Goal: Understand process/instructions

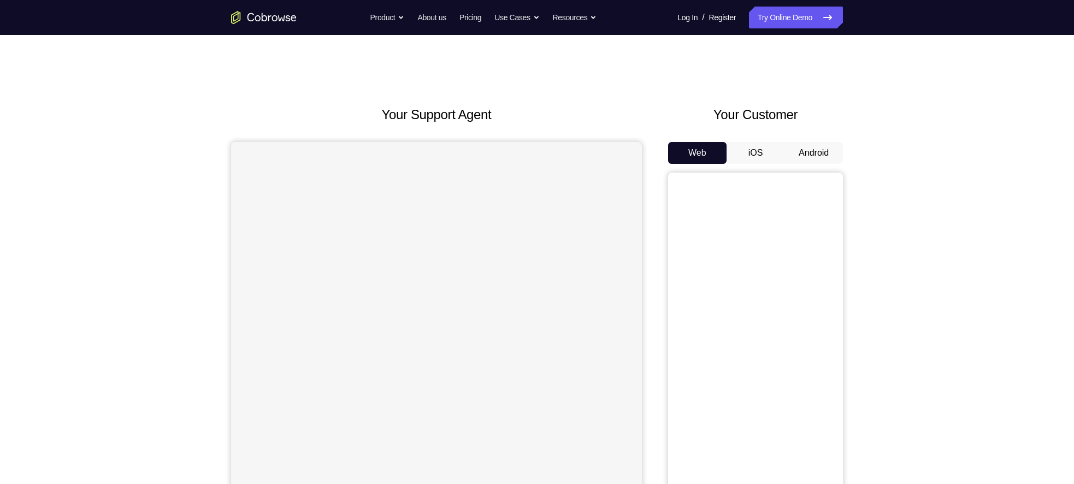
click at [810, 155] on button "Android" at bounding box center [813, 153] width 58 height 22
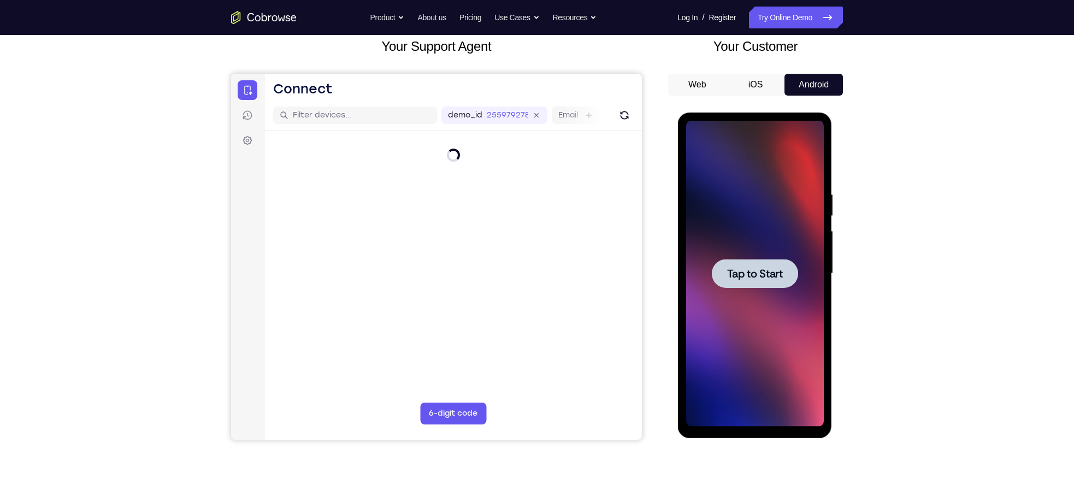
click at [761, 271] on span "Tap to Start" at bounding box center [754, 273] width 56 height 11
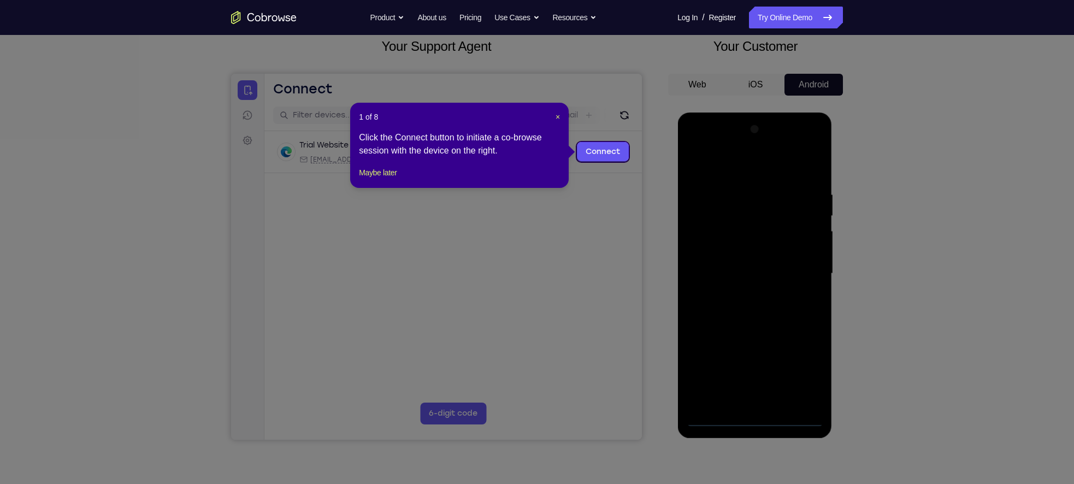
click at [564, 116] on div "1 of 8 × Click the Connect button to initiate a co-browse session with the devi…" at bounding box center [459, 145] width 218 height 85
click at [559, 117] on span "×" at bounding box center [557, 116] width 4 height 9
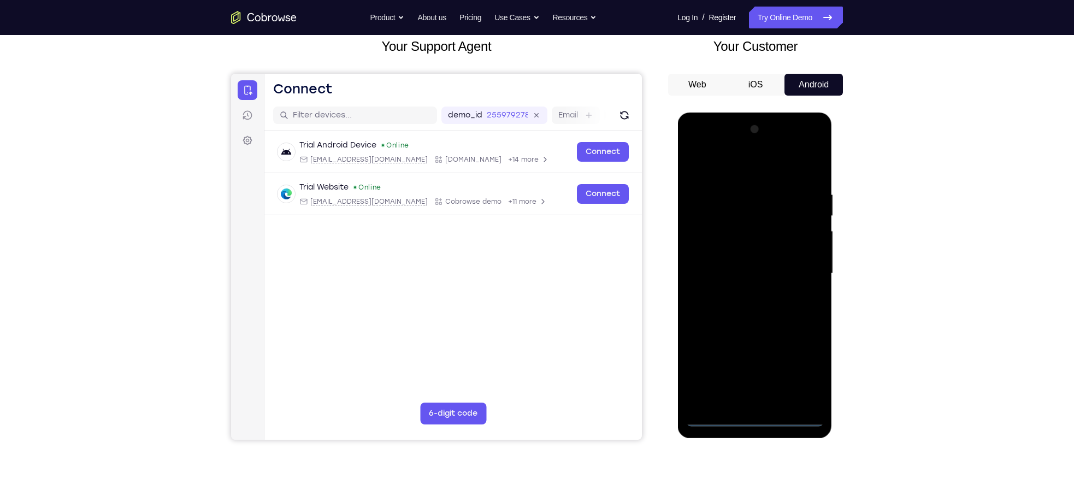
click at [759, 414] on div at bounding box center [754, 274] width 138 height 306
click at [797, 377] on div at bounding box center [754, 274] width 138 height 306
click at [698, 143] on div at bounding box center [754, 274] width 138 height 306
click at [796, 266] on div at bounding box center [754, 274] width 138 height 306
click at [739, 292] on div at bounding box center [754, 274] width 138 height 306
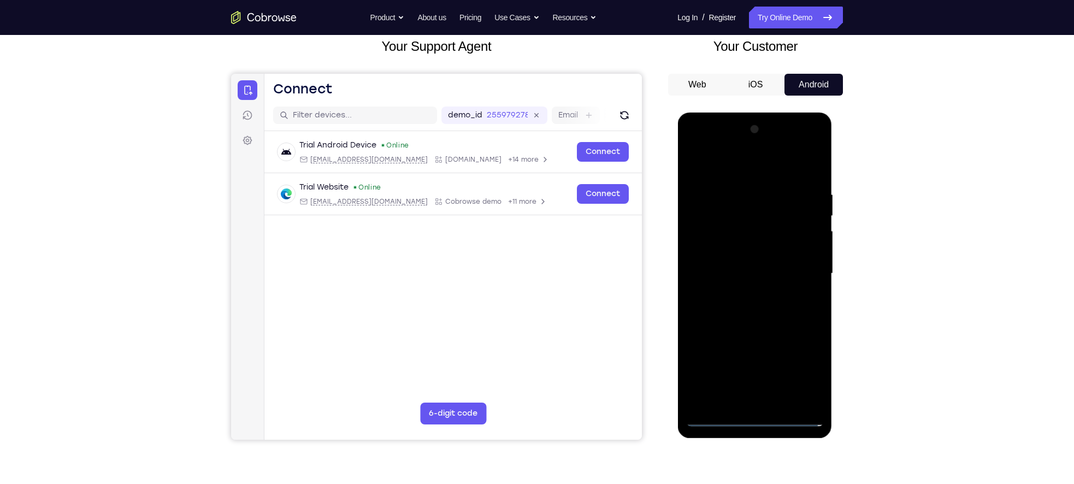
click at [724, 263] on div at bounding box center [754, 274] width 138 height 306
click at [719, 257] on div at bounding box center [754, 274] width 138 height 306
click at [727, 271] on div at bounding box center [754, 274] width 138 height 306
click at [746, 309] on div at bounding box center [754, 274] width 138 height 306
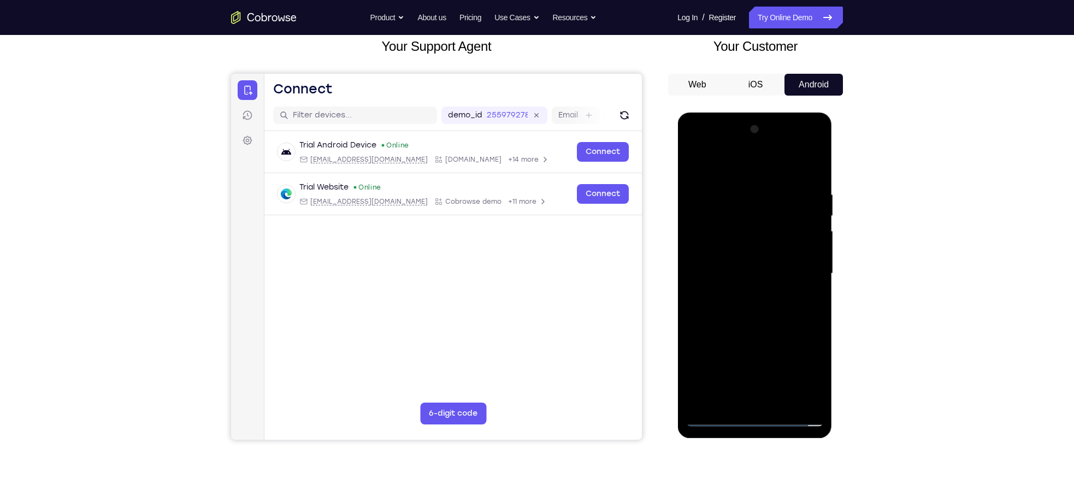
click at [778, 317] on div at bounding box center [754, 274] width 138 height 306
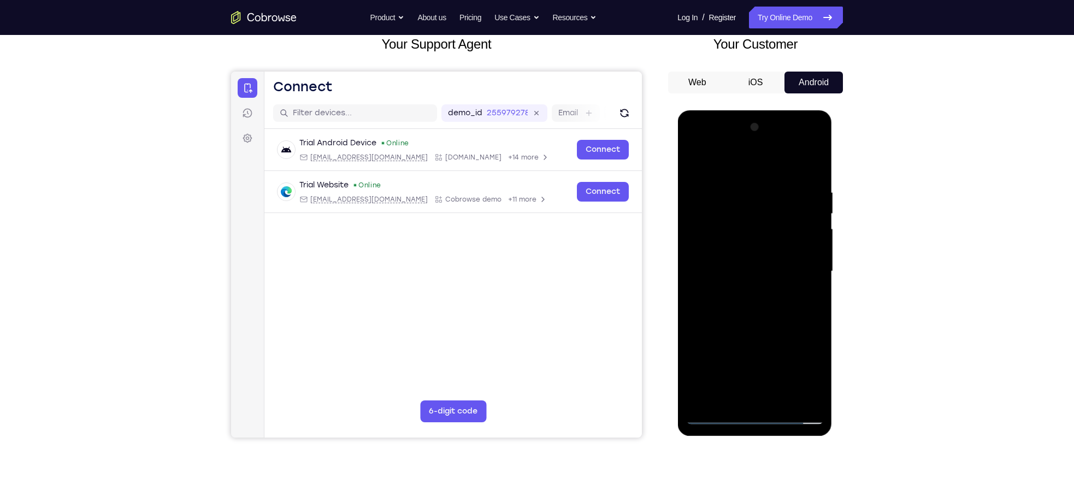
click at [809, 163] on div at bounding box center [754, 271] width 138 height 306
click at [814, 157] on div at bounding box center [754, 271] width 138 height 306
click at [796, 217] on div at bounding box center [754, 271] width 138 height 306
click at [756, 214] on div at bounding box center [754, 271] width 138 height 306
click at [713, 417] on div at bounding box center [754, 271] width 138 height 306
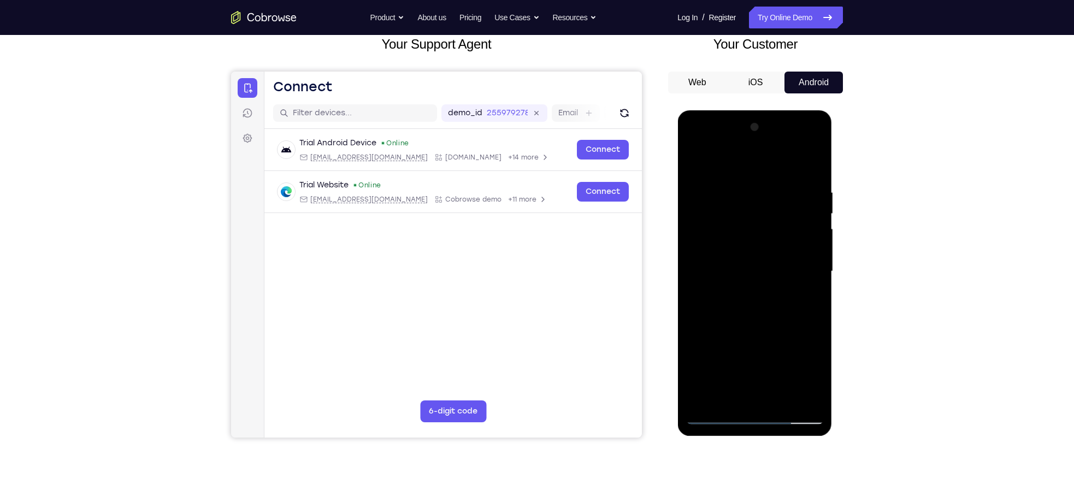
click at [809, 217] on div at bounding box center [754, 271] width 138 height 306
click at [770, 199] on div at bounding box center [754, 271] width 138 height 306
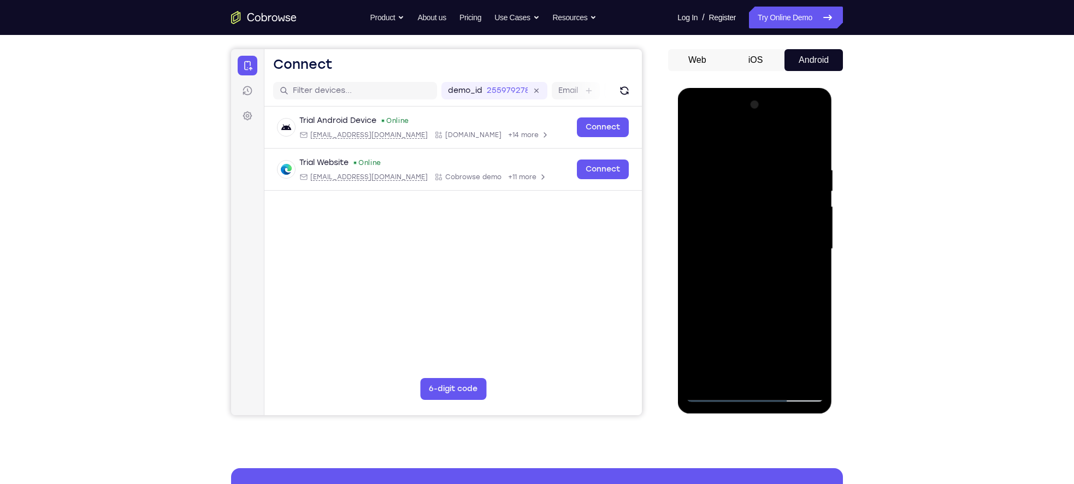
scroll to position [86, 0]
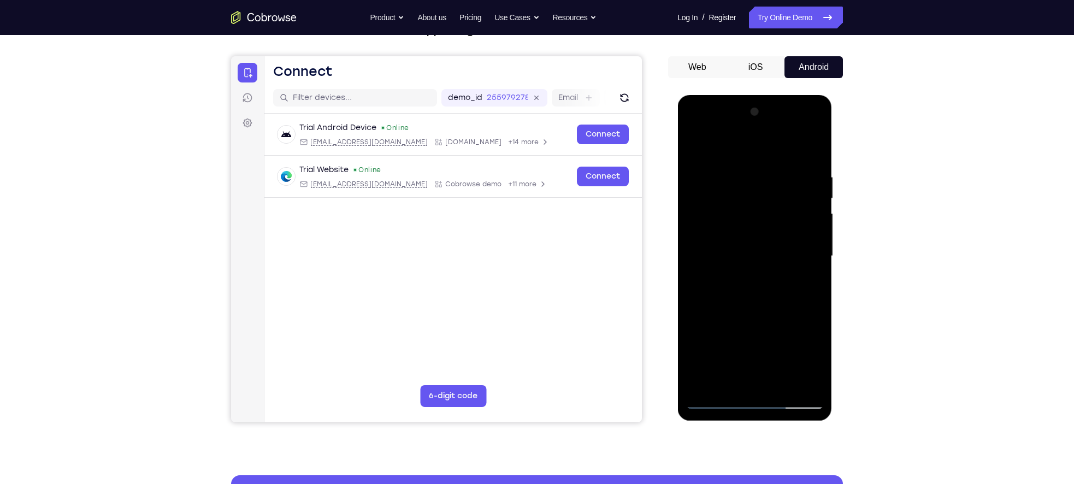
click at [709, 401] on div at bounding box center [754, 256] width 138 height 306
click at [815, 382] on div at bounding box center [754, 256] width 138 height 306
click at [780, 380] on div at bounding box center [754, 256] width 138 height 306
click at [751, 315] on div at bounding box center [754, 256] width 138 height 306
click at [711, 401] on div at bounding box center [754, 256] width 138 height 306
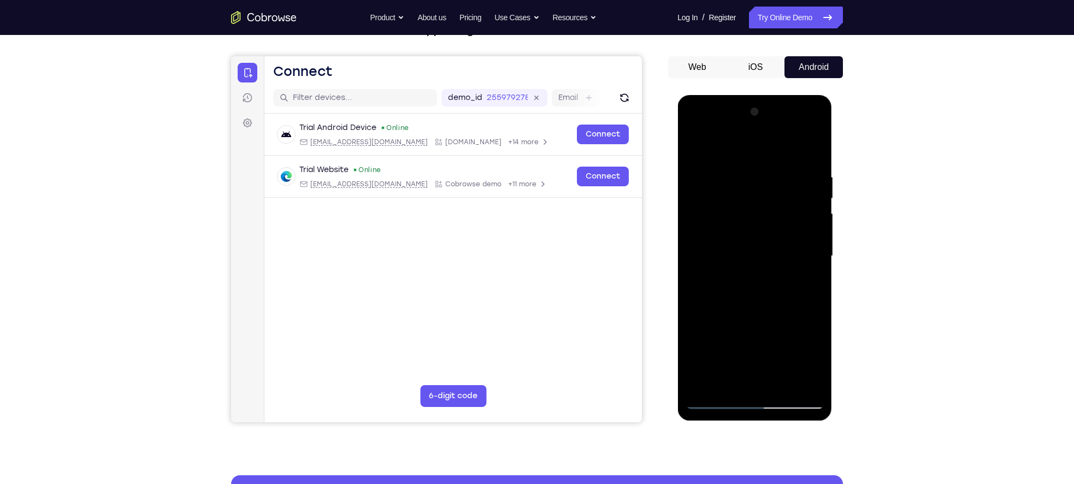
click at [802, 386] on div at bounding box center [754, 256] width 138 height 306
click at [704, 383] on div at bounding box center [754, 256] width 138 height 306
click at [816, 303] on div at bounding box center [754, 256] width 138 height 306
click at [815, 248] on div at bounding box center [754, 256] width 138 height 306
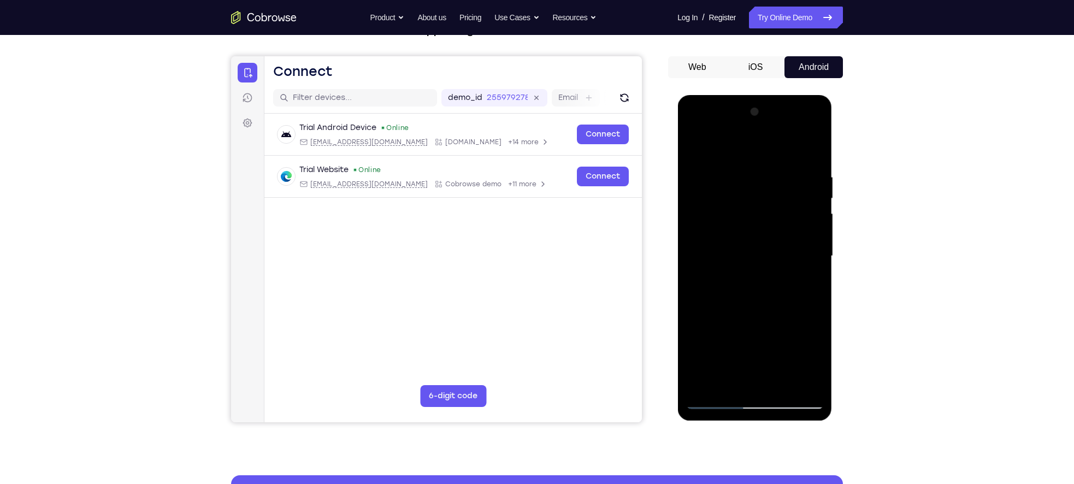
click at [695, 251] on div at bounding box center [754, 256] width 138 height 306
click at [811, 266] on div at bounding box center [754, 256] width 138 height 306
click at [691, 252] on div at bounding box center [754, 256] width 138 height 306
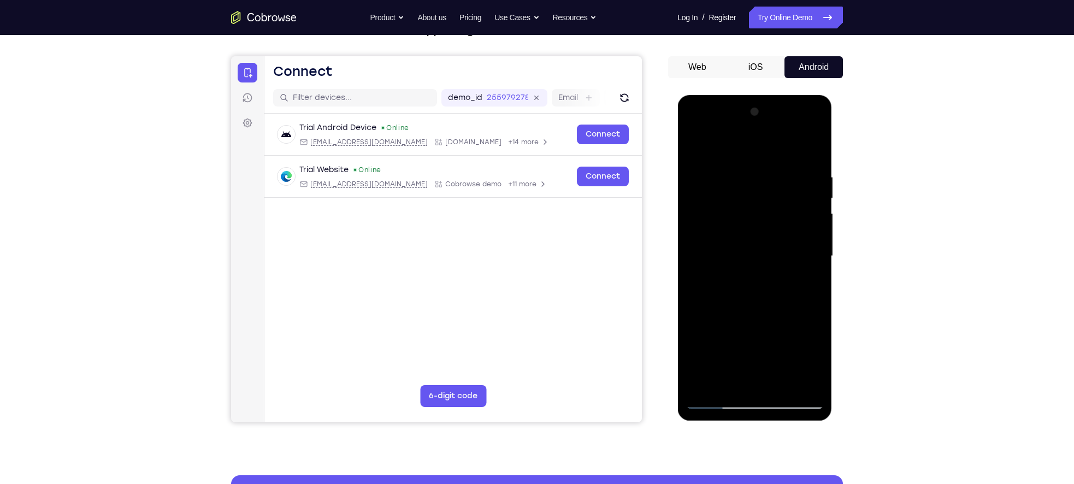
click at [816, 263] on div at bounding box center [754, 256] width 138 height 306
click at [696, 240] on div at bounding box center [754, 256] width 138 height 306
click at [815, 277] on div at bounding box center [754, 256] width 138 height 306
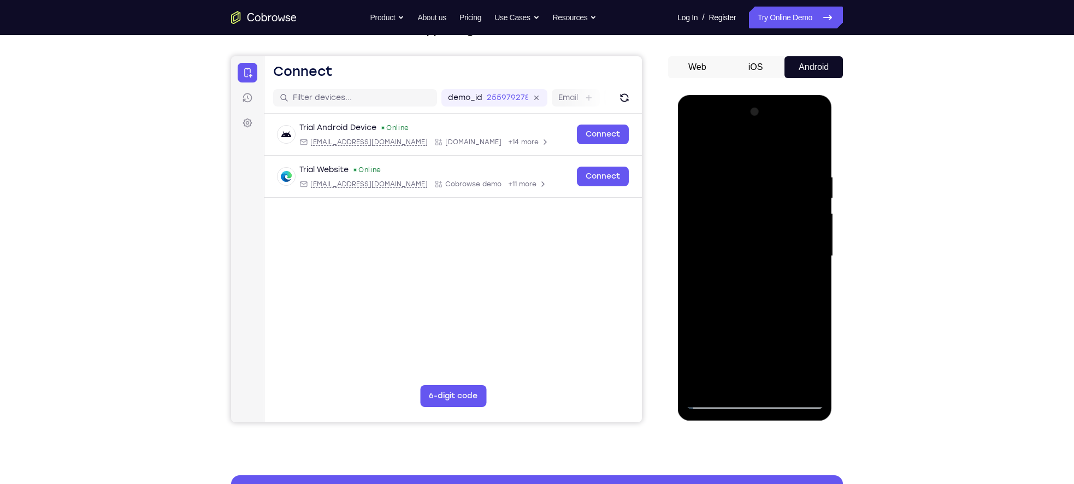
click at [815, 277] on div at bounding box center [754, 256] width 138 height 306
click at [815, 95] on div at bounding box center [754, 95] width 155 height 0
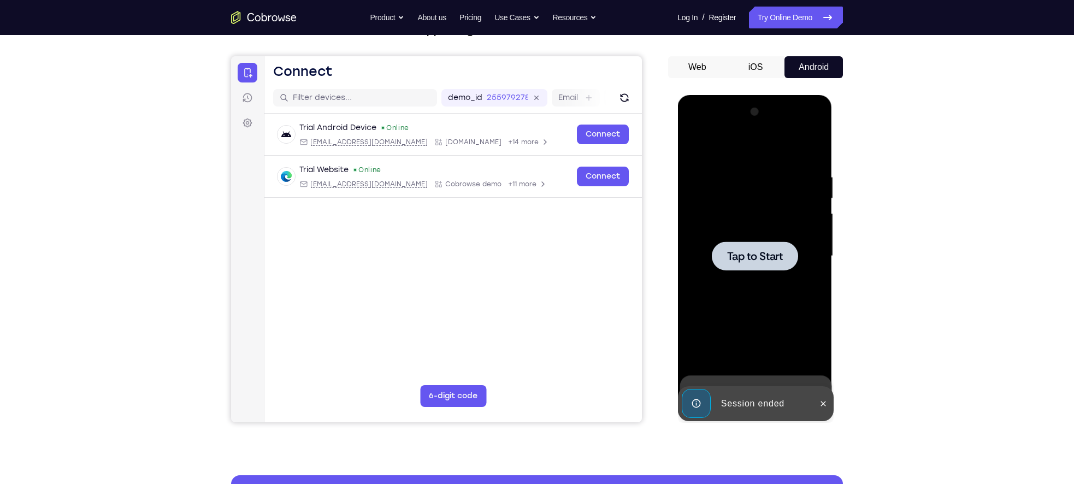
click at [774, 264] on div at bounding box center [754, 255] width 86 height 29
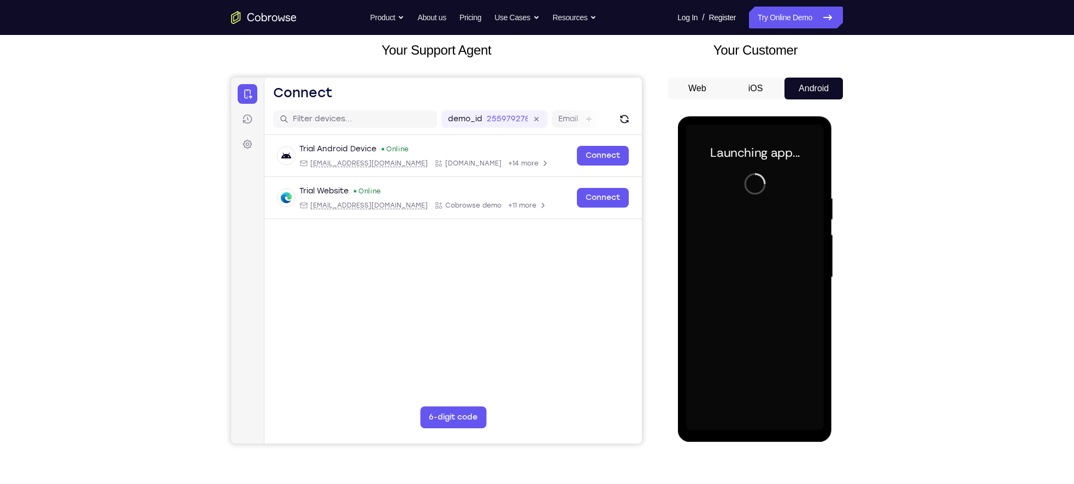
scroll to position [66, 0]
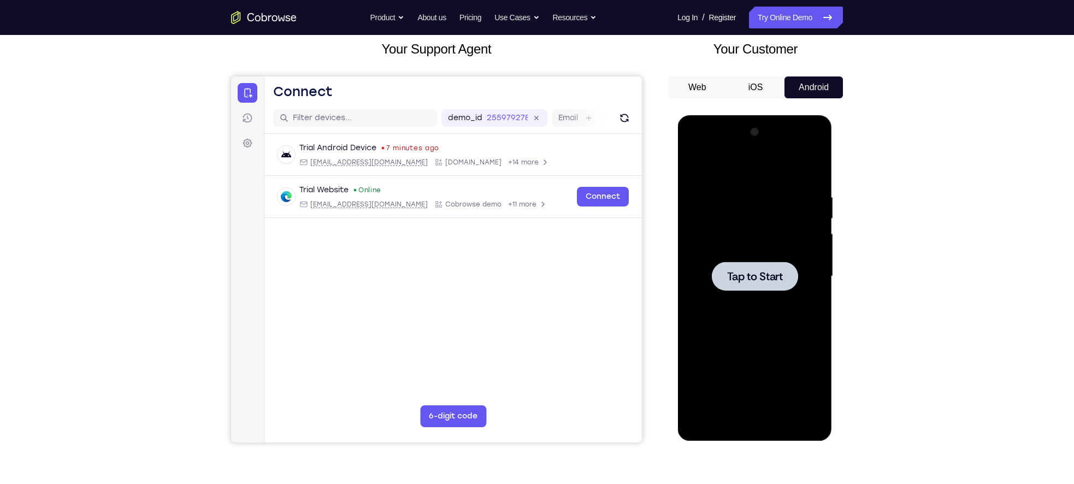
click at [769, 278] on span "Tap to Start" at bounding box center [754, 276] width 56 height 11
click at [757, 419] on div at bounding box center [754, 276] width 138 height 306
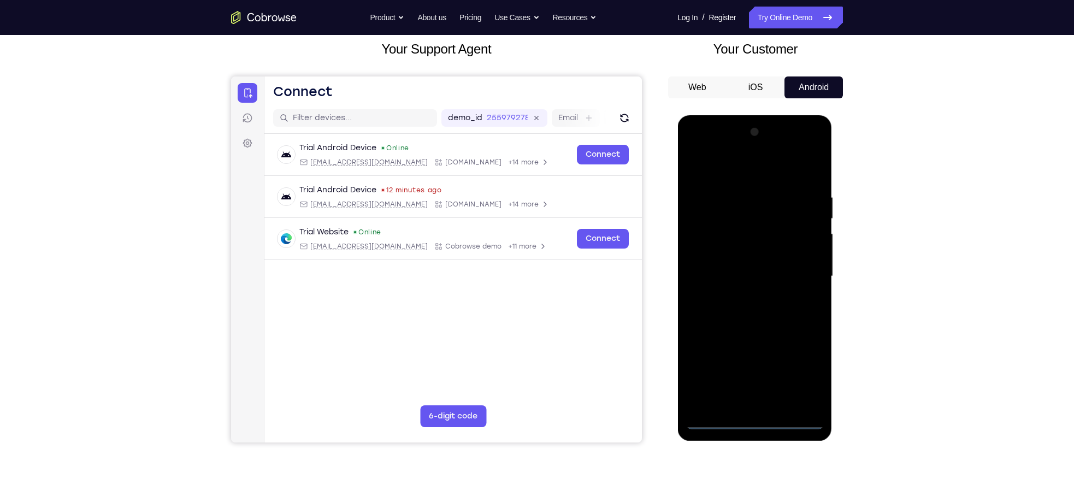
click at [798, 379] on div at bounding box center [754, 276] width 138 height 306
click at [697, 154] on div at bounding box center [754, 276] width 138 height 306
click at [794, 272] on div at bounding box center [754, 276] width 138 height 306
click at [739, 300] on div at bounding box center [754, 276] width 138 height 306
click at [731, 262] on div at bounding box center [754, 276] width 138 height 306
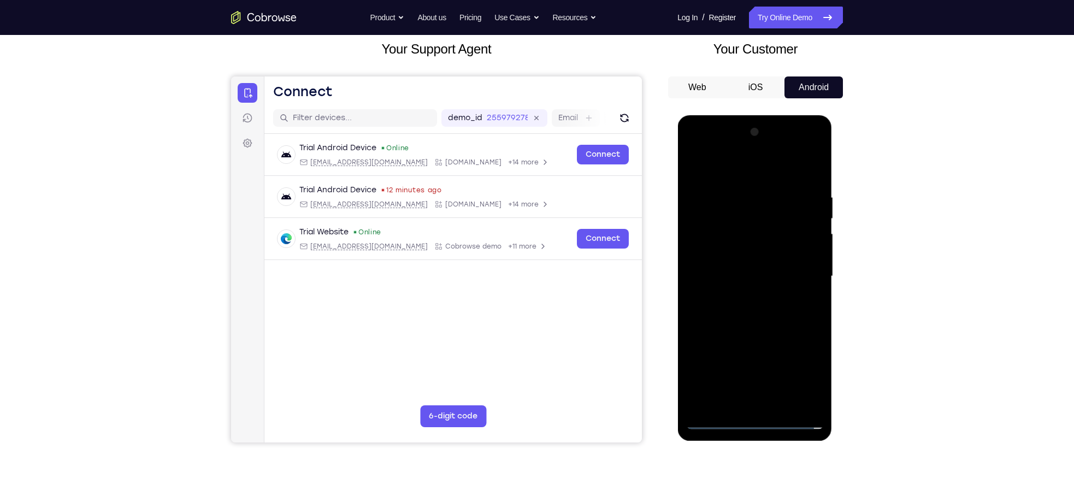
click at [730, 259] on div at bounding box center [754, 276] width 138 height 306
click at [727, 269] on div at bounding box center [754, 276] width 138 height 306
click at [728, 280] on div at bounding box center [754, 276] width 138 height 306
click at [718, 304] on div at bounding box center [754, 276] width 138 height 306
click at [718, 317] on div at bounding box center [754, 276] width 138 height 306
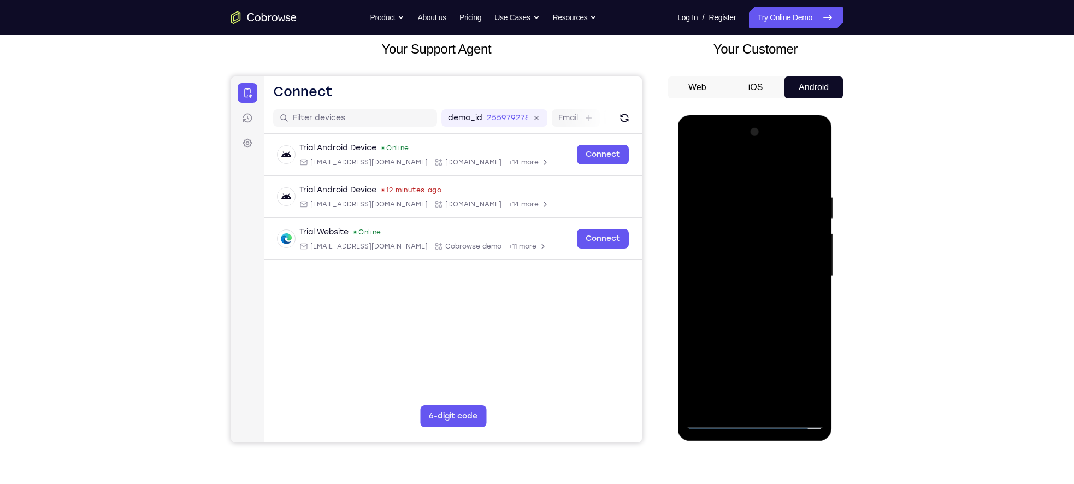
click at [773, 313] on div at bounding box center [754, 276] width 138 height 306
click at [771, 316] on div at bounding box center [754, 276] width 138 height 306
click at [811, 183] on div at bounding box center [754, 276] width 138 height 306
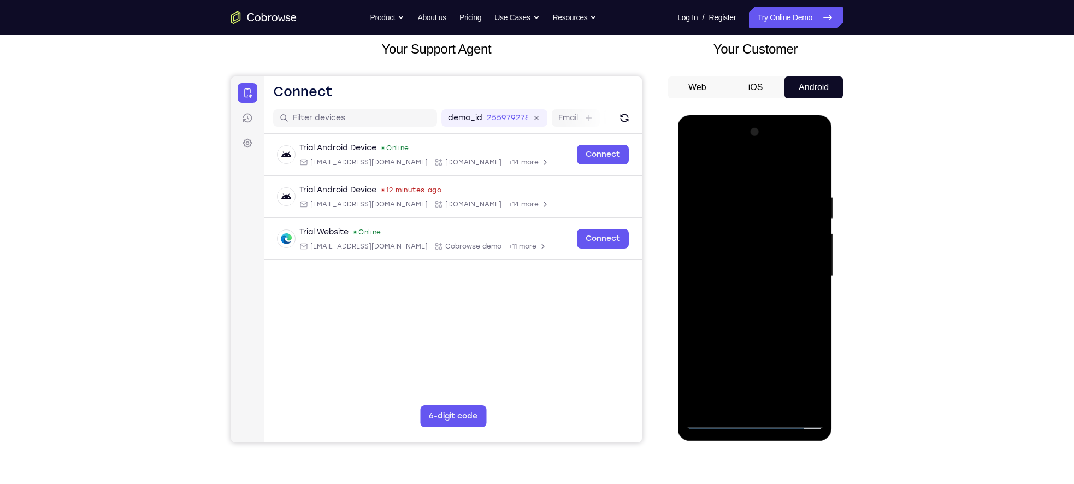
click at [734, 198] on div at bounding box center [754, 276] width 138 height 306
click at [808, 167] on div at bounding box center [754, 276] width 138 height 306
click at [813, 270] on div at bounding box center [754, 276] width 138 height 306
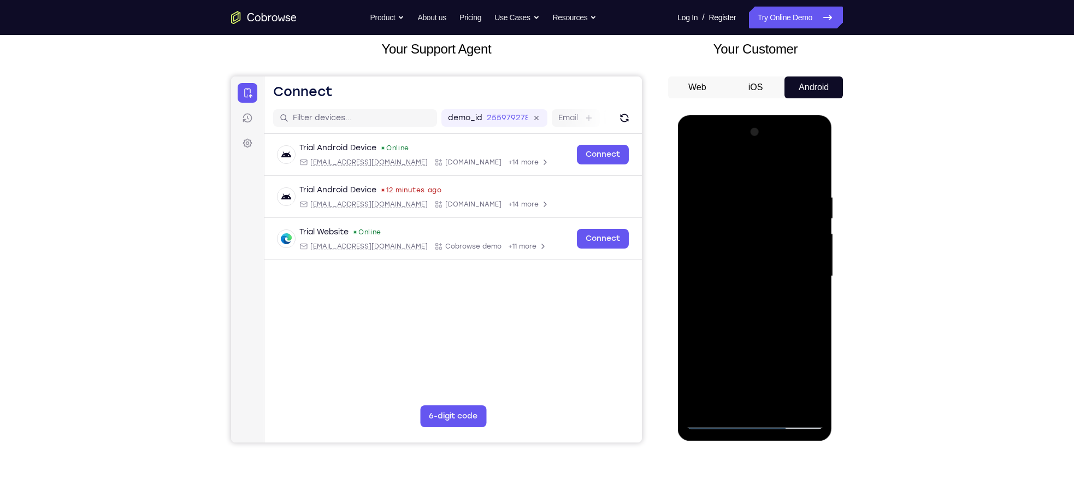
click at [813, 270] on div at bounding box center [754, 276] width 138 height 306
click at [695, 277] on div at bounding box center [754, 276] width 138 height 306
click at [690, 272] on div at bounding box center [754, 276] width 138 height 306
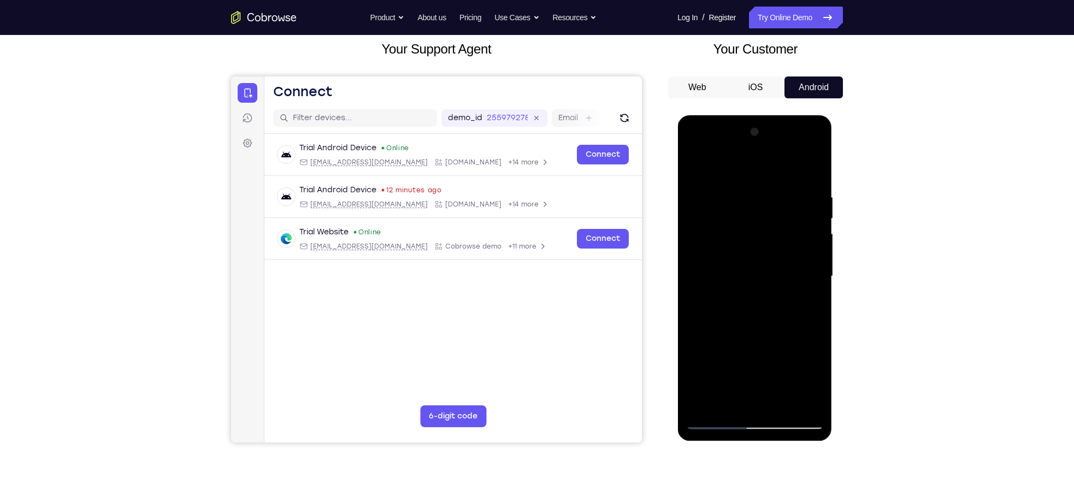
click at [794, 354] on div at bounding box center [754, 276] width 138 height 306
click at [816, 294] on div at bounding box center [754, 276] width 138 height 306
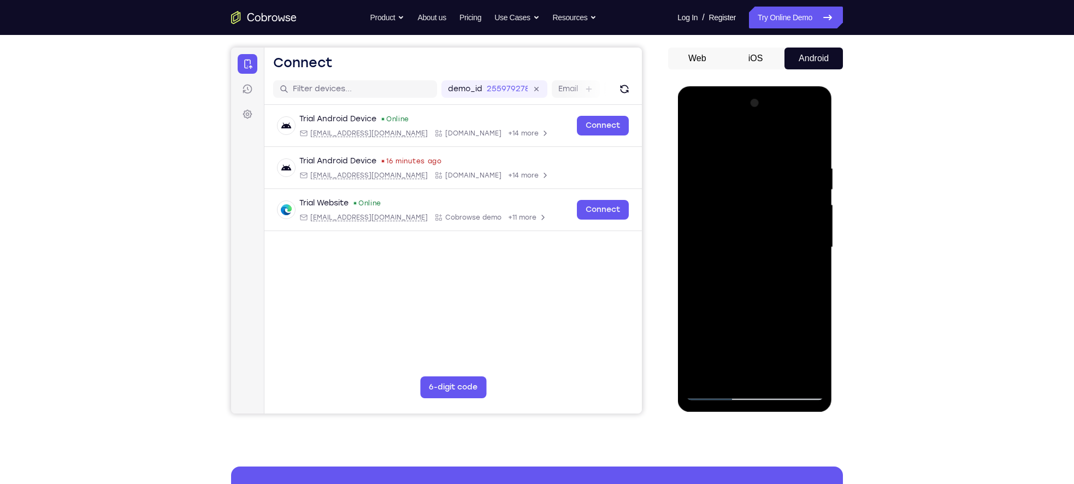
scroll to position [98, 0]
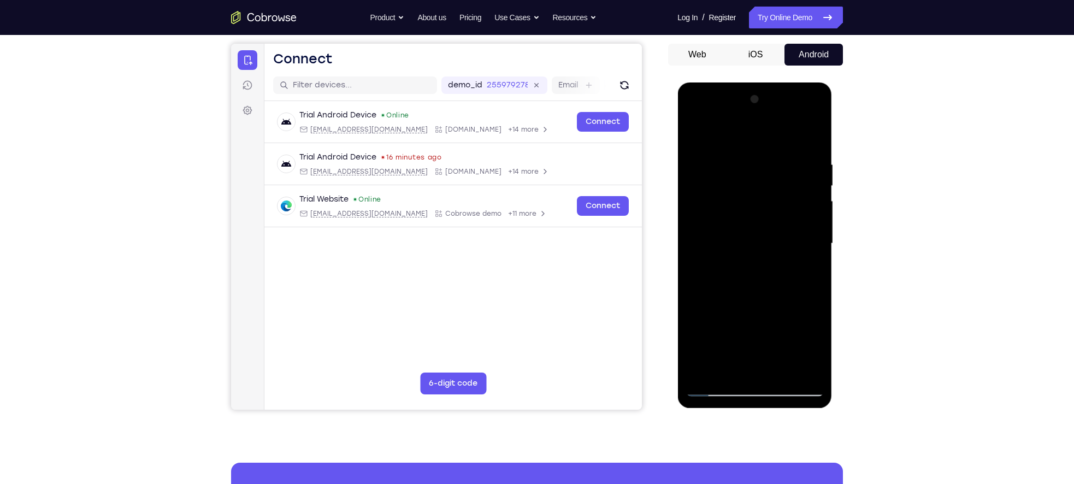
click at [811, 271] on div at bounding box center [754, 244] width 138 height 306
click at [813, 214] on div at bounding box center [754, 244] width 138 height 306
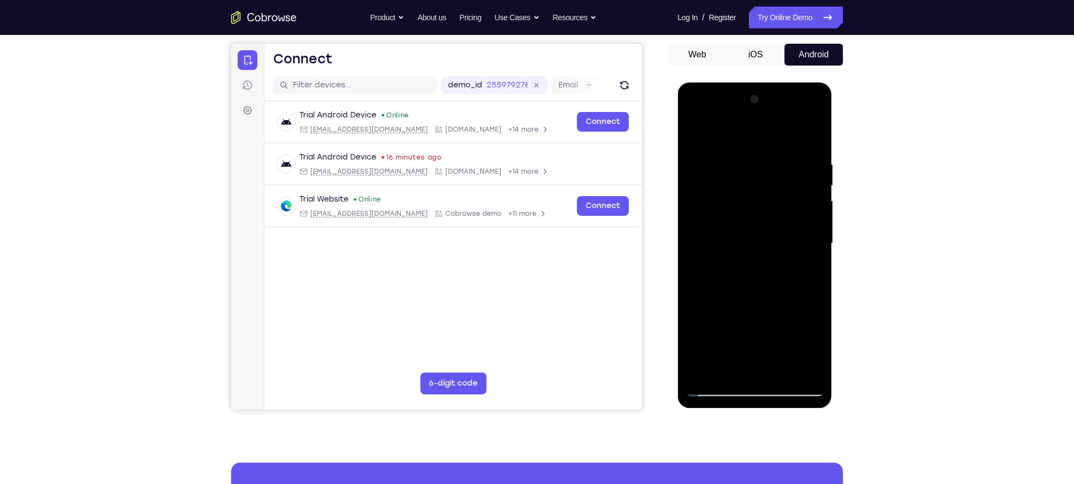
click at [814, 303] on div at bounding box center [754, 244] width 138 height 306
click at [689, 299] on div at bounding box center [754, 244] width 138 height 306
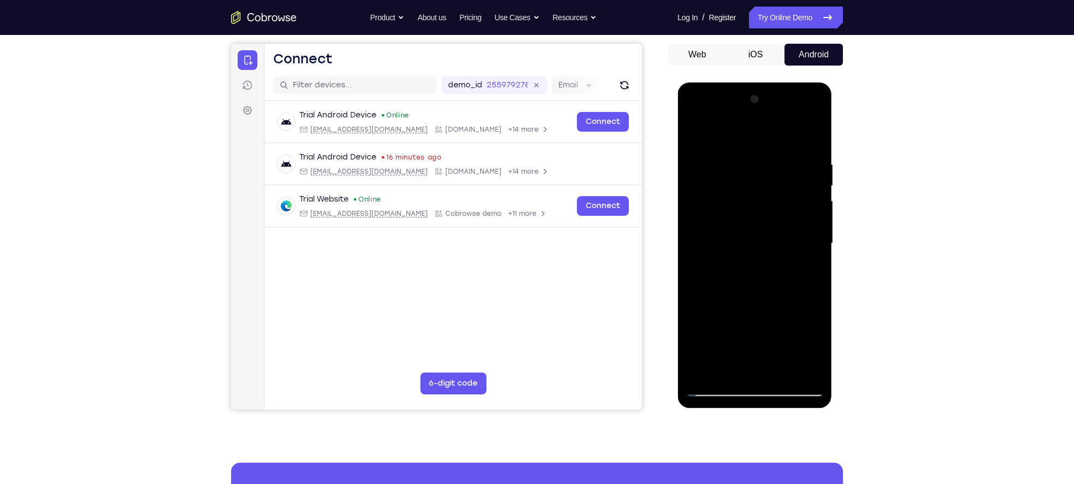
click at [689, 299] on div at bounding box center [754, 244] width 138 height 306
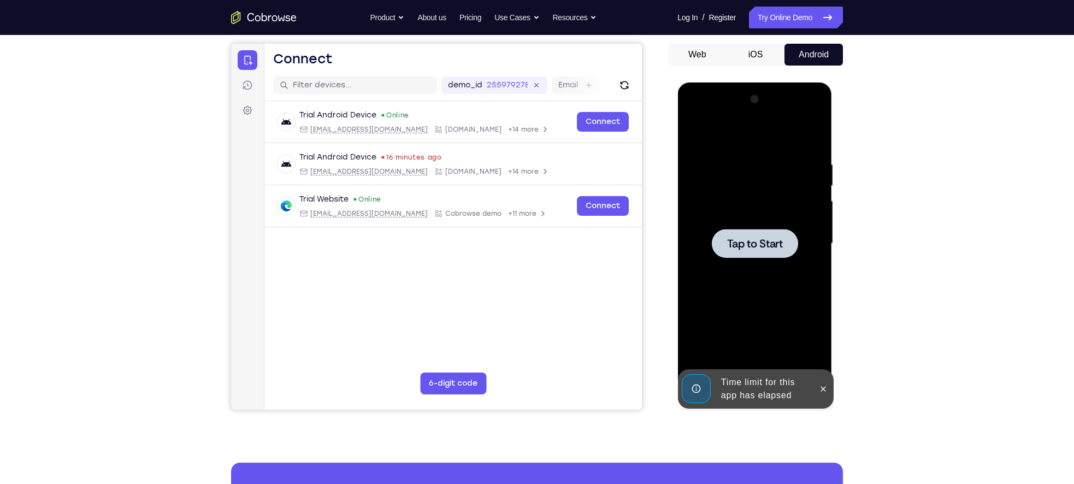
scroll to position [127, 0]
